Goal: Task Accomplishment & Management: Manage account settings

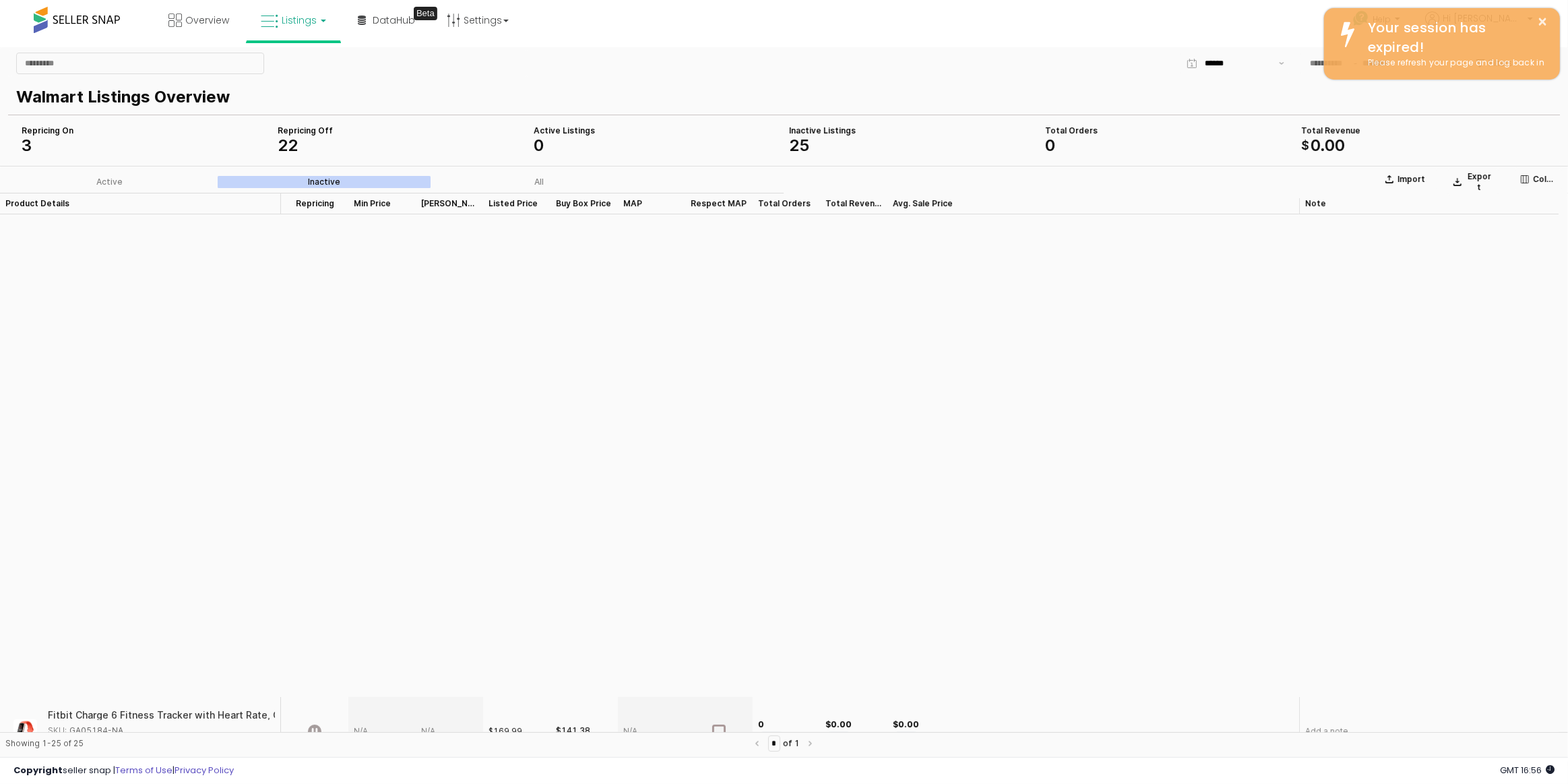
scroll to position [1206, 0]
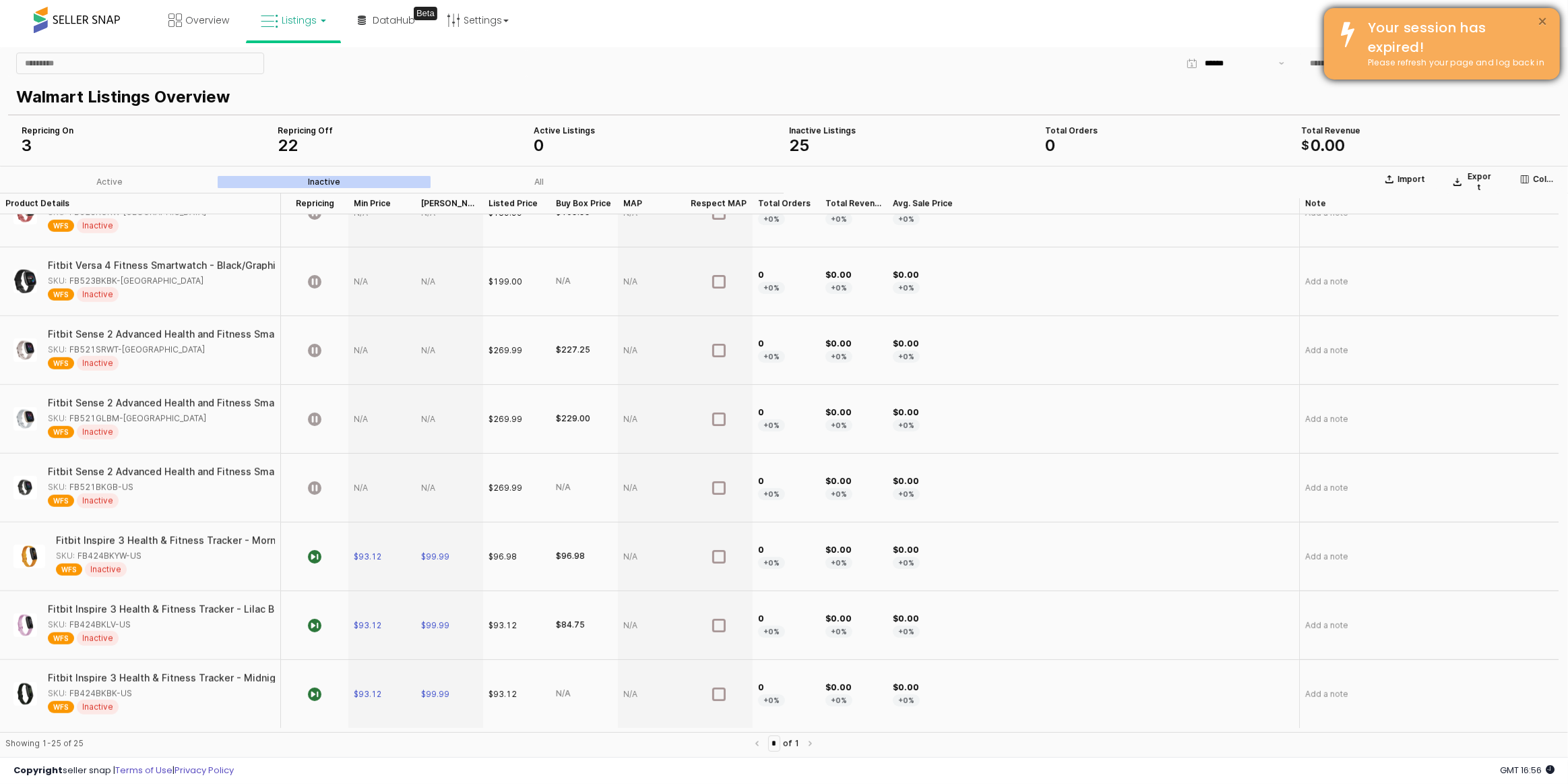
click at [1540, 20] on button "×" at bounding box center [1543, 22] width 11 height 17
